Goal: Task Accomplishment & Management: Use online tool/utility

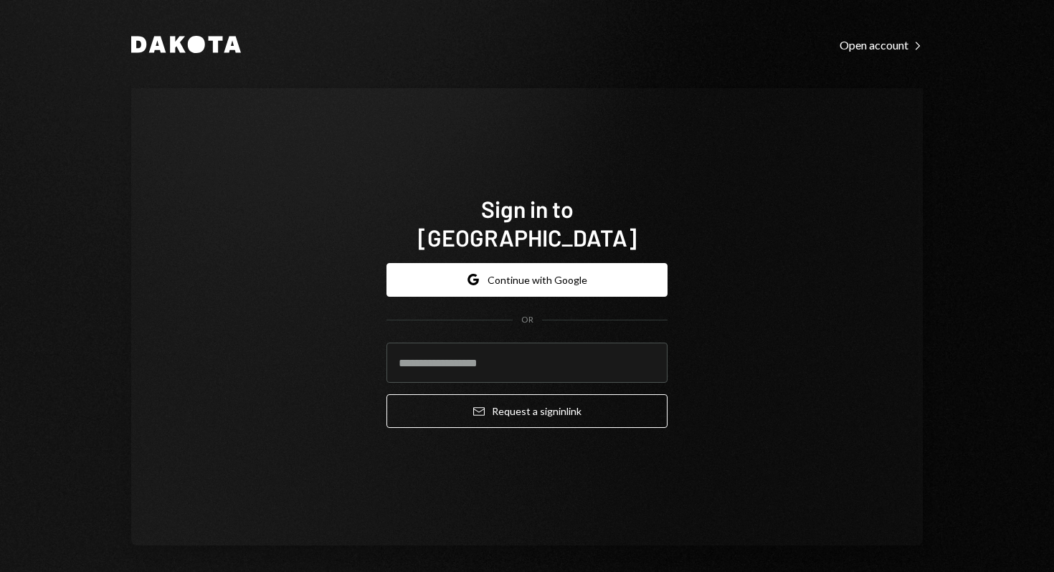
type input "**********"
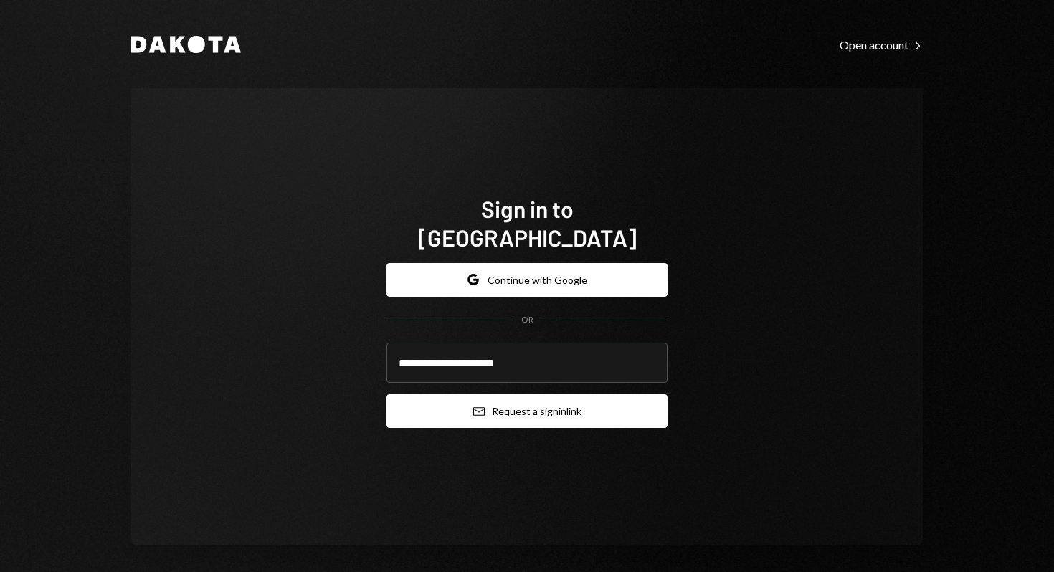
click at [571, 407] on button "Email Request a sign in link" at bounding box center [527, 411] width 281 height 34
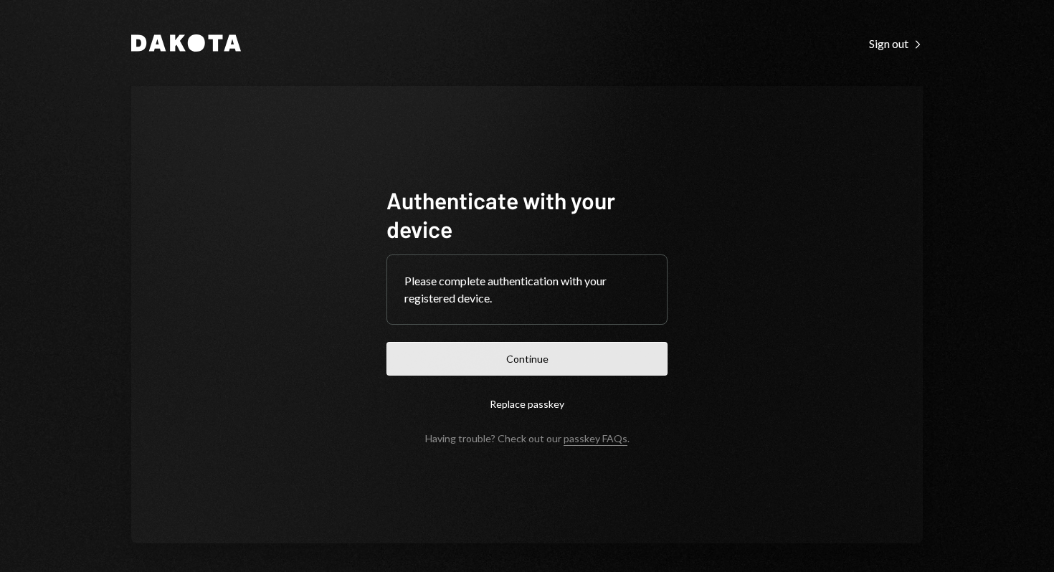
click at [457, 361] on button "Continue" at bounding box center [527, 359] width 281 height 34
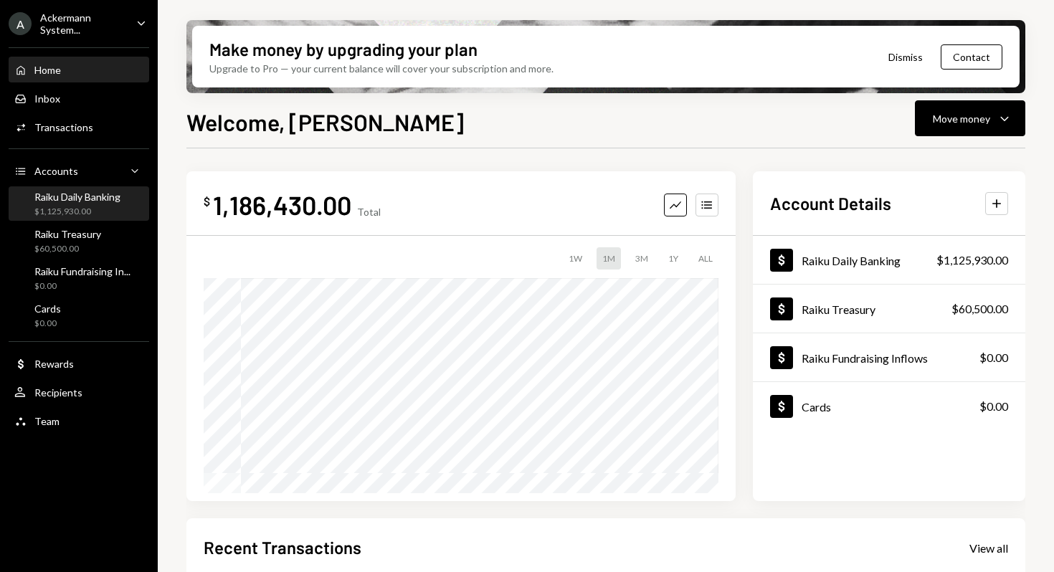
click at [62, 209] on div "$1,125,930.00" at bounding box center [77, 212] width 86 height 12
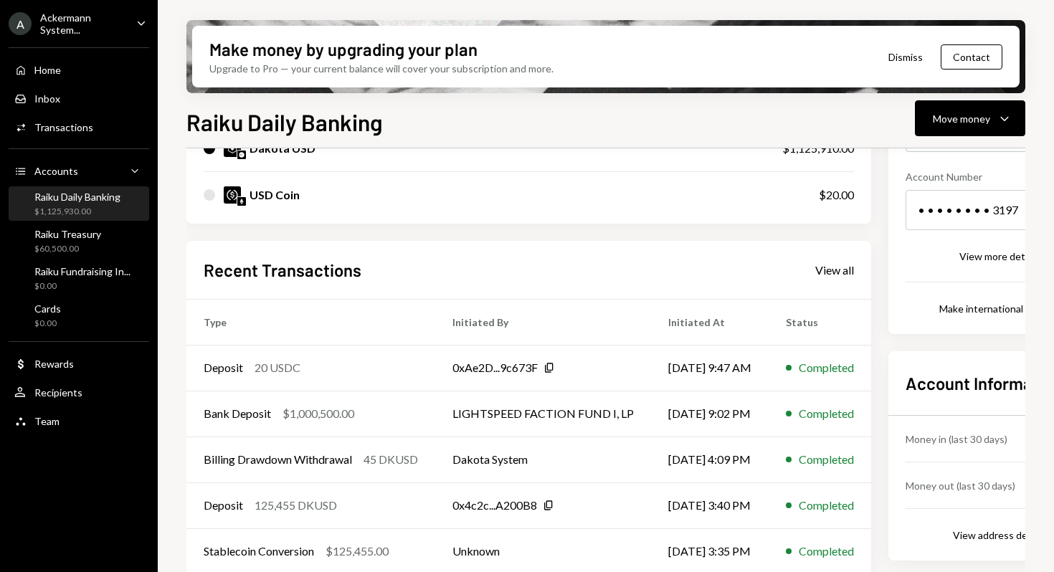
scroll to position [221, 0]
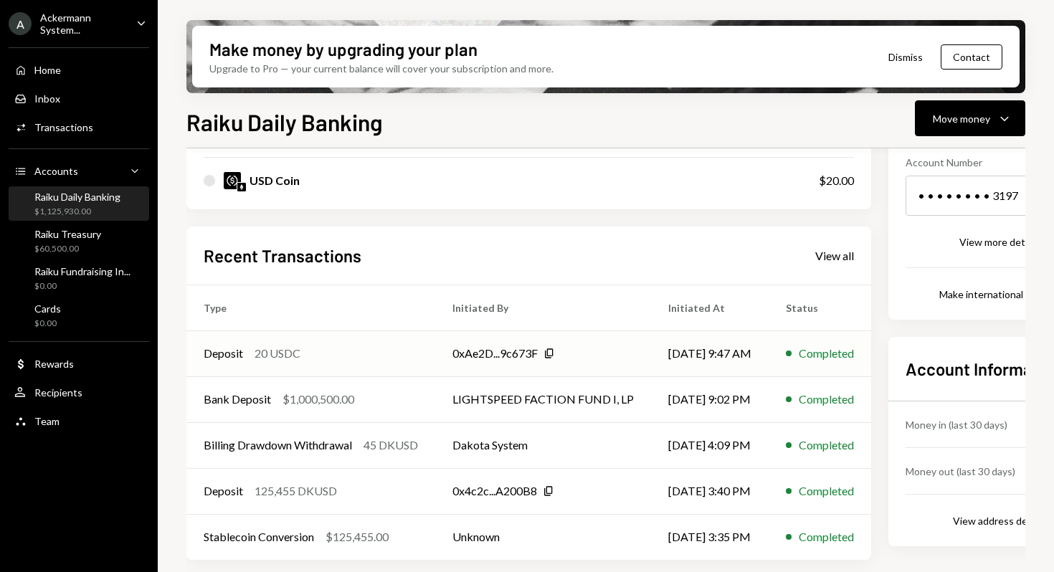
click at [281, 359] on div "20 USDC" at bounding box center [278, 353] width 46 height 17
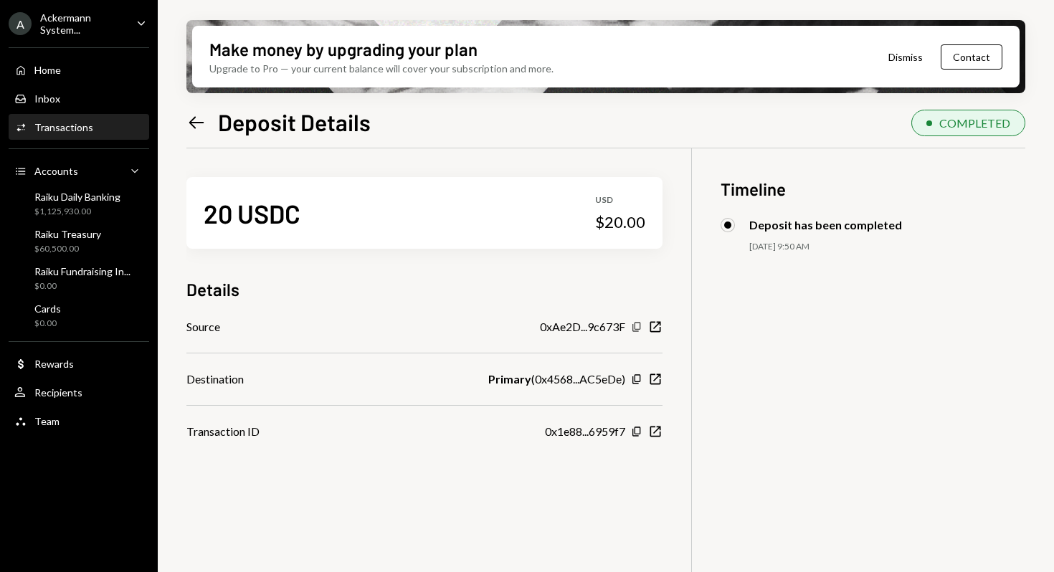
click at [635, 327] on icon "Copy" at bounding box center [636, 326] width 11 height 11
